Goal: Information Seeking & Learning: Check status

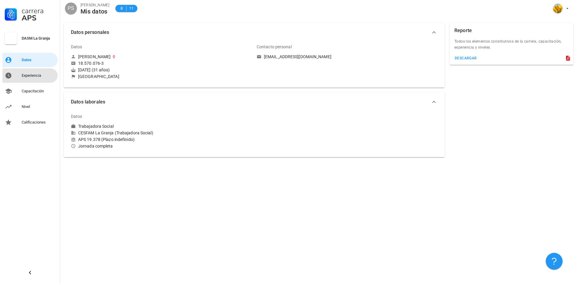
click at [51, 80] on div "Experiencia" at bounding box center [39, 76] width 34 height 10
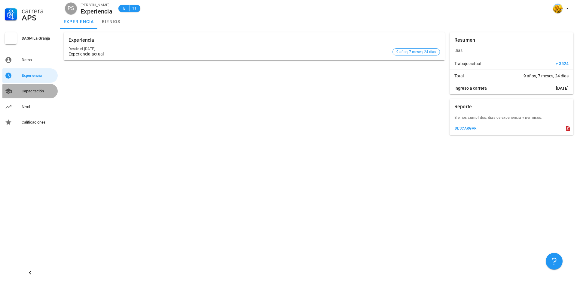
click at [45, 93] on div "Capacitación" at bounding box center [39, 91] width 34 height 5
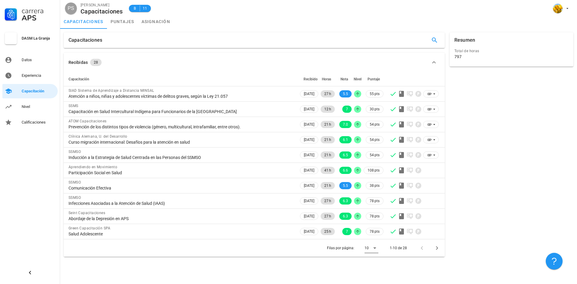
click at [371, 248] on div at bounding box center [374, 248] width 8 height 7
click at [382, 274] on div "Todos" at bounding box center [375, 271] width 13 height 13
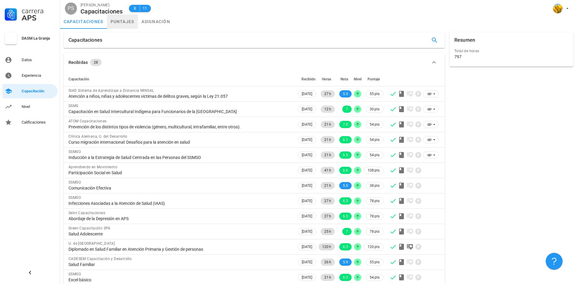
click at [130, 23] on link "puntajes" at bounding box center [122, 21] width 31 height 14
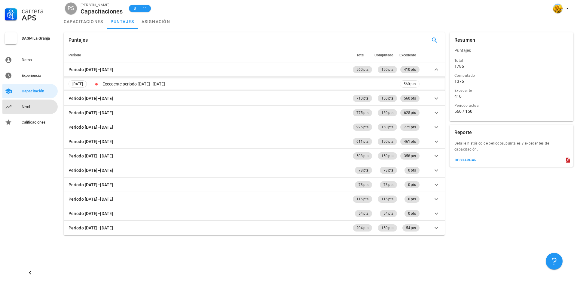
click at [38, 109] on div "Nivel" at bounding box center [39, 107] width 34 height 5
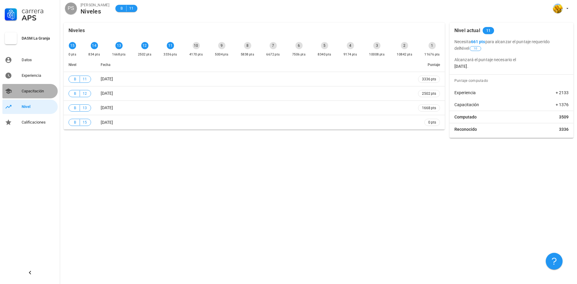
click at [37, 92] on div "Capacitación" at bounding box center [39, 91] width 34 height 5
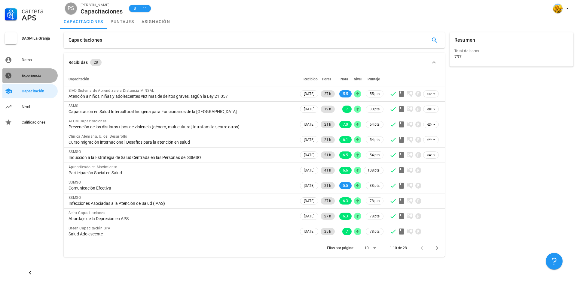
click at [36, 79] on div "Experiencia" at bounding box center [39, 76] width 34 height 10
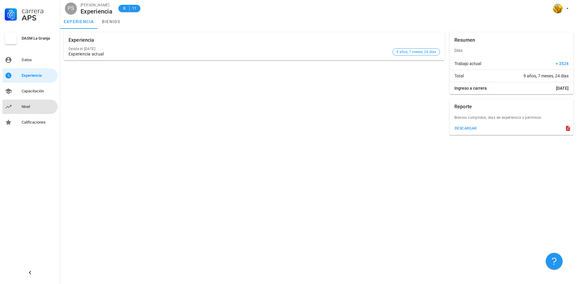
click at [36, 100] on link "Nivel" at bounding box center [29, 107] width 55 height 14
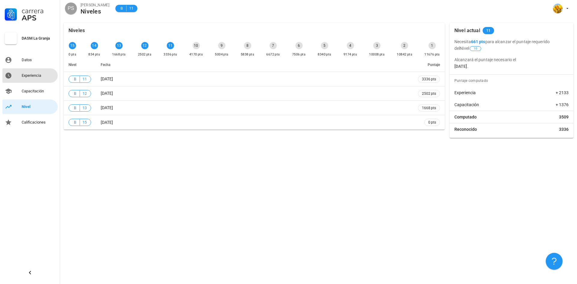
click at [29, 72] on div "Experiencia" at bounding box center [39, 76] width 34 height 10
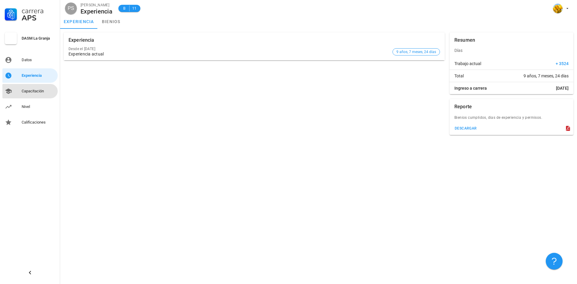
click at [29, 87] on div "Capacitación" at bounding box center [39, 91] width 34 height 10
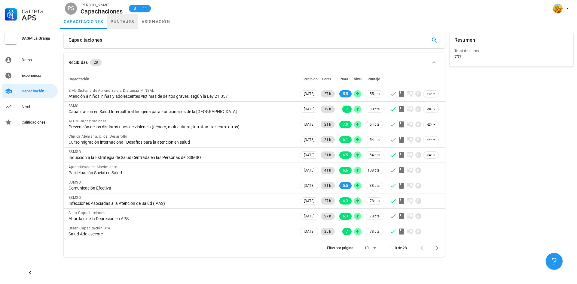
click at [127, 27] on link "puntajes" at bounding box center [122, 21] width 31 height 14
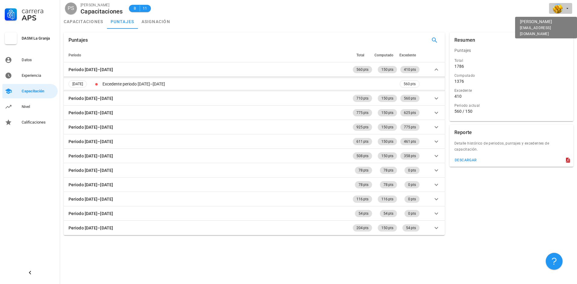
click at [566, 8] on icon "button" at bounding box center [567, 8] width 2 height 1
click at [563, 23] on div "Salir" at bounding box center [564, 23] width 10 height 12
